Goal: Navigation & Orientation: Find specific page/section

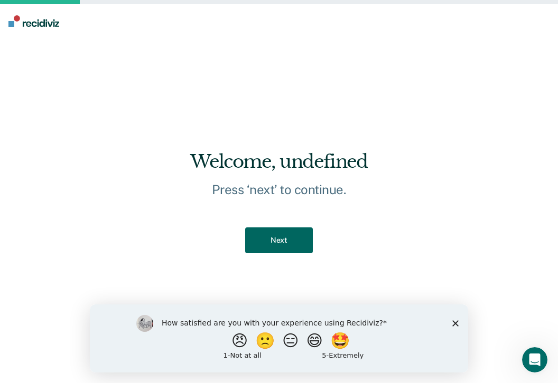
click at [278, 245] on button "Next" at bounding box center [278, 241] width 67 height 26
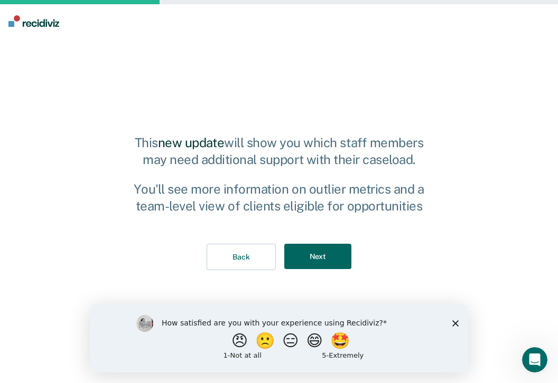
click at [298, 253] on button "Next" at bounding box center [317, 257] width 67 height 26
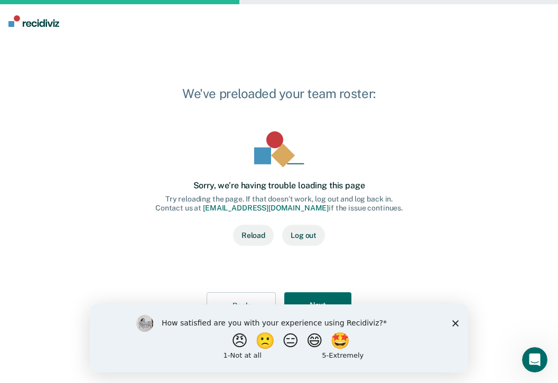
click at [456, 324] on polygon "Close survey" at bounding box center [455, 323] width 6 height 6
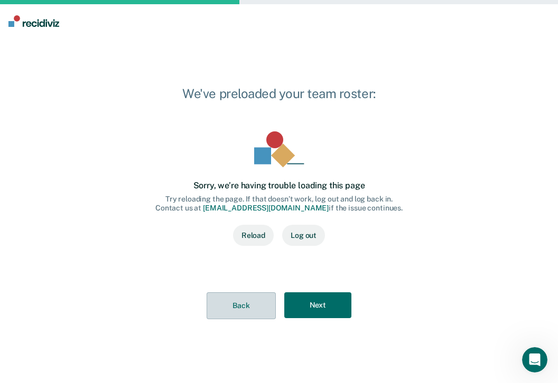
click at [220, 308] on button "Back" at bounding box center [240, 306] width 69 height 27
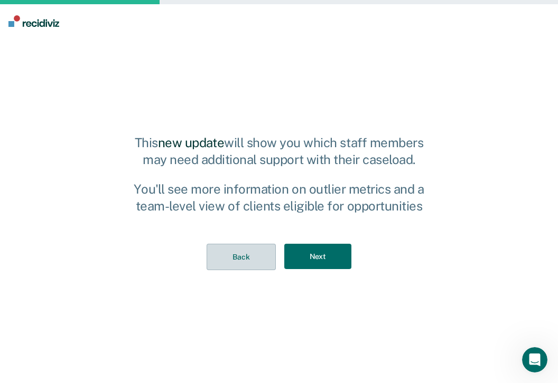
click at [236, 246] on button "Back" at bounding box center [240, 257] width 69 height 27
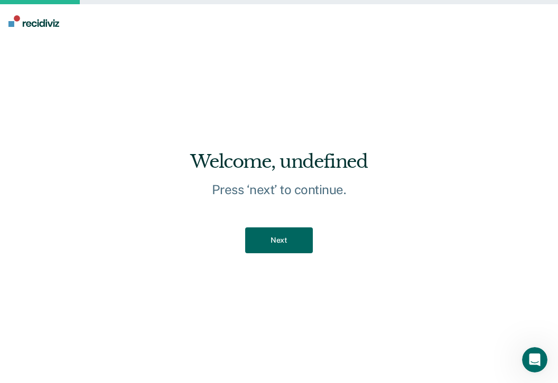
click at [261, 243] on button "Next" at bounding box center [278, 241] width 67 height 26
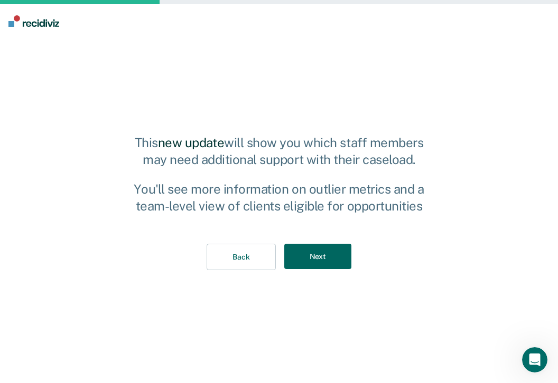
click at [318, 255] on button "Next" at bounding box center [317, 257] width 67 height 26
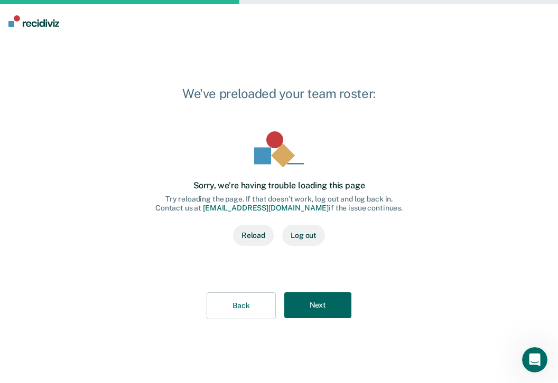
click at [317, 300] on button "Next" at bounding box center [317, 306] width 67 height 26
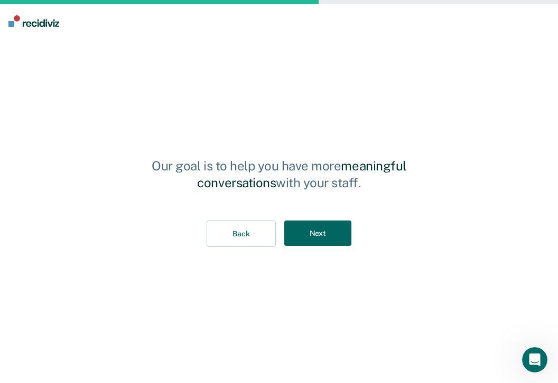
click at [319, 243] on button "Next" at bounding box center [317, 234] width 67 height 26
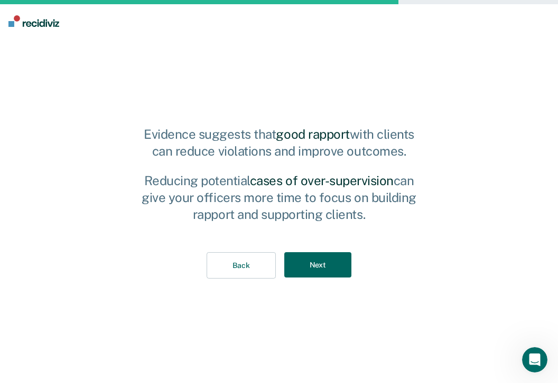
click at [319, 243] on div "Back Next" at bounding box center [279, 265] width 293 height 61
click at [319, 263] on button "Next" at bounding box center [317, 265] width 67 height 26
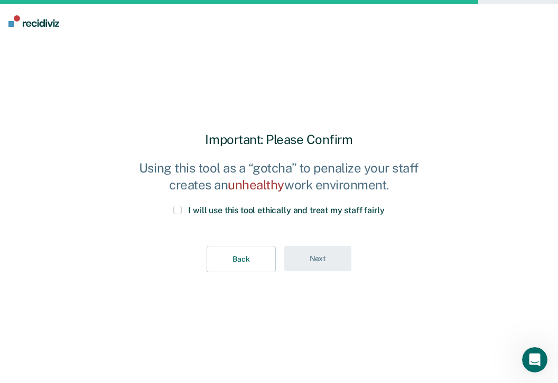
click at [182, 212] on span at bounding box center [177, 210] width 8 height 8
click at [384, 206] on input "I will use this tool ethically and treat my staff fairly" at bounding box center [384, 206] width 0 height 0
click at [296, 251] on button "Next" at bounding box center [317, 259] width 67 height 26
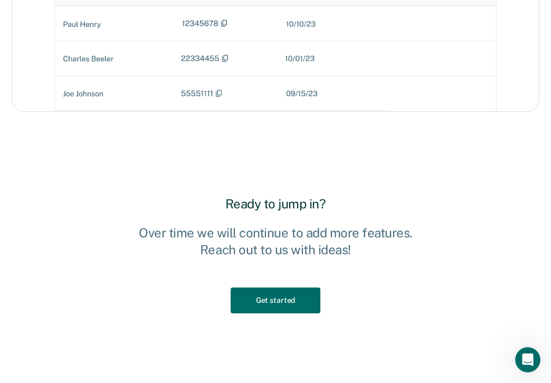
scroll to position [1436, 0]
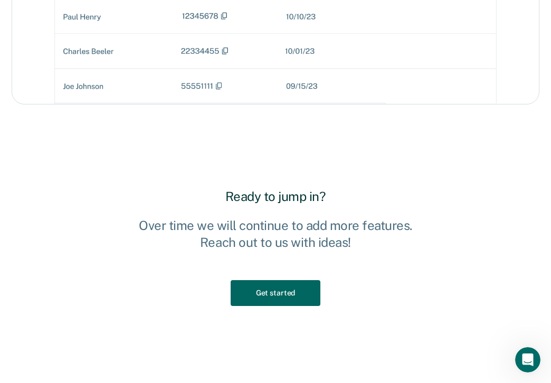
click at [279, 290] on button "Get started" at bounding box center [276, 293] width 90 height 26
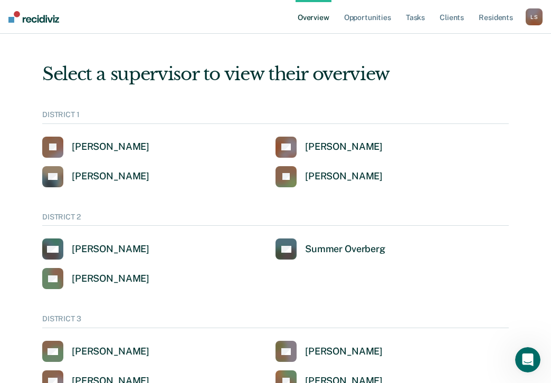
click at [23, 16] on img at bounding box center [33, 17] width 51 height 12
click at [359, 16] on link "Opportunities" at bounding box center [367, 17] width 51 height 34
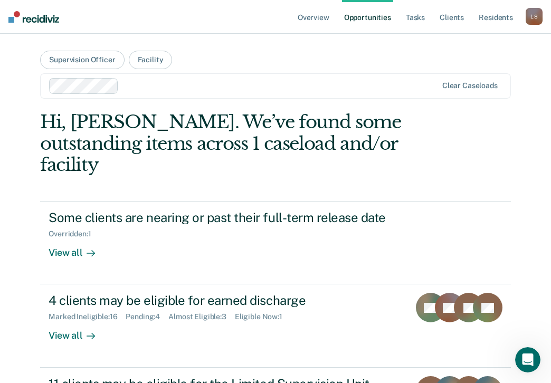
click at [536, 13] on div "L S" at bounding box center [534, 16] width 17 height 17
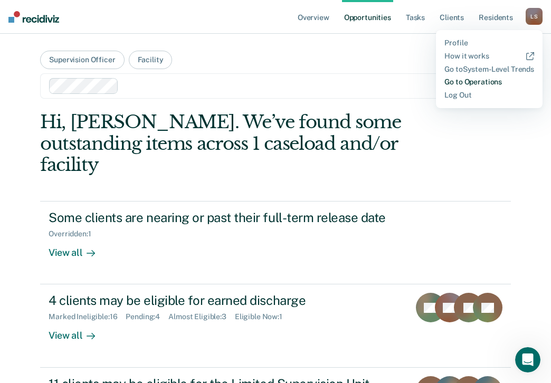
click at [494, 81] on link "Go to Operations" at bounding box center [490, 82] width 90 height 9
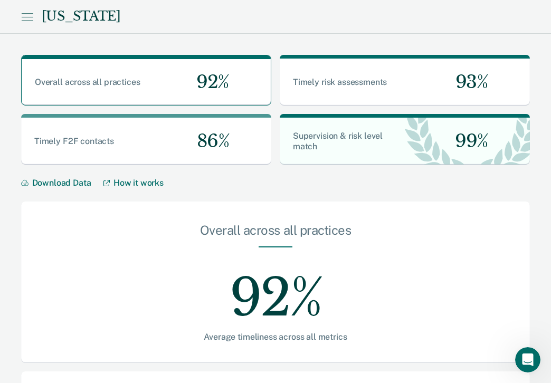
drag, startPoint x: 544, startPoint y: 0, endPoint x: 412, endPoint y: 30, distance: 134.8
click at [341, 33] on div "[US_STATE]" at bounding box center [275, 17] width 551 height 34
click at [23, 15] on icon at bounding box center [27, 17] width 12 height 13
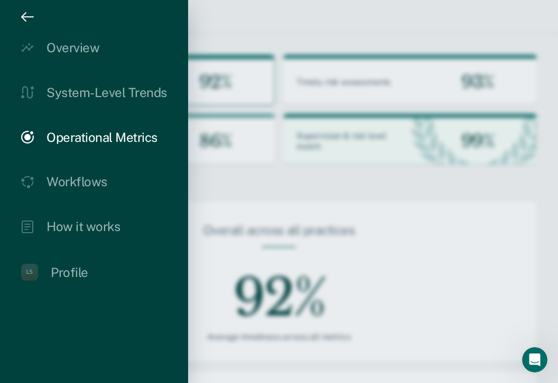
click at [204, 21] on div at bounding box center [279, 191] width 558 height 383
